Goal: Navigation & Orientation: Find specific page/section

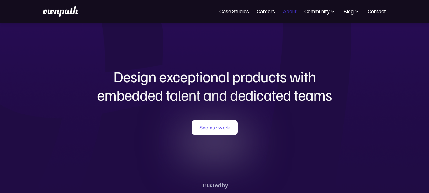
click at [284, 11] on link "About" at bounding box center [290, 12] width 14 height 8
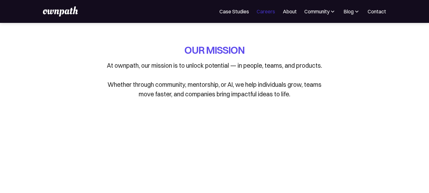
click at [270, 11] on link "Careers" at bounding box center [266, 12] width 18 height 8
